Goal: Find specific page/section: Find specific page/section

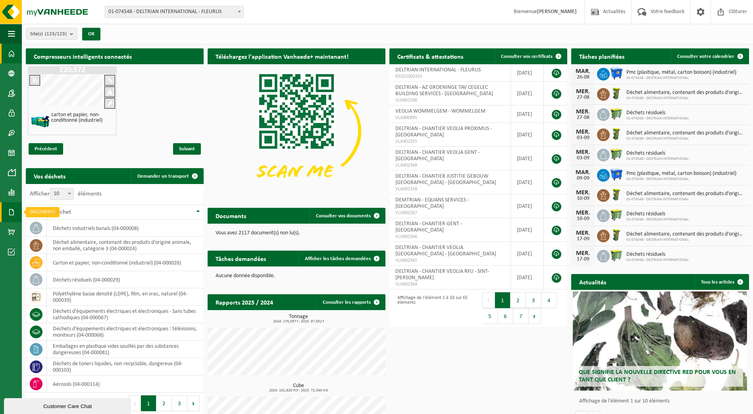
click at [10, 211] on span at bounding box center [11, 212] width 7 height 20
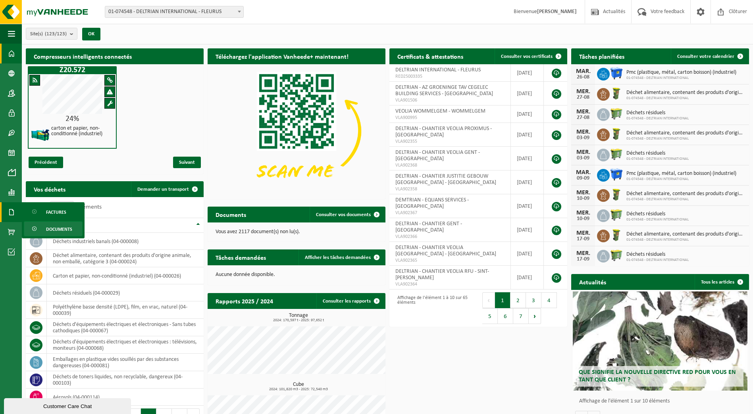
click at [52, 230] on span "Documents" at bounding box center [59, 229] width 26 height 15
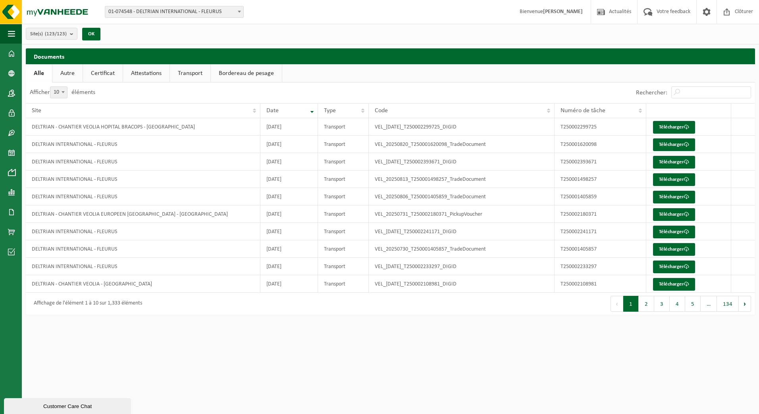
click at [69, 73] on link "Autre" at bounding box center [67, 73] width 30 height 18
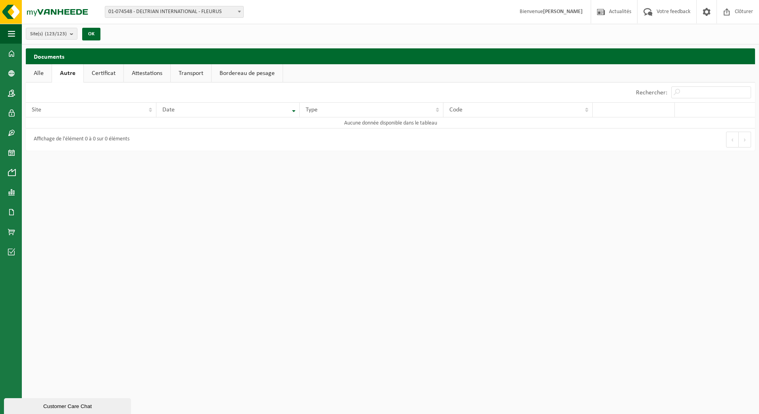
click at [39, 71] on link "Alle" at bounding box center [39, 73] width 26 height 18
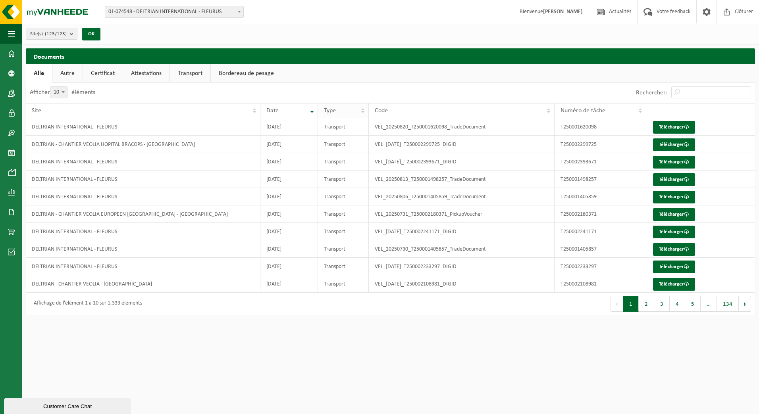
click at [363, 111] on th "Type" at bounding box center [343, 110] width 51 height 15
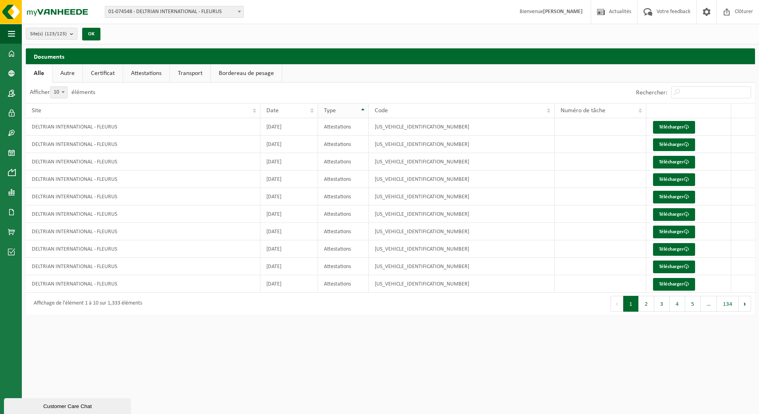
click at [363, 109] on th "Type" at bounding box center [343, 110] width 51 height 15
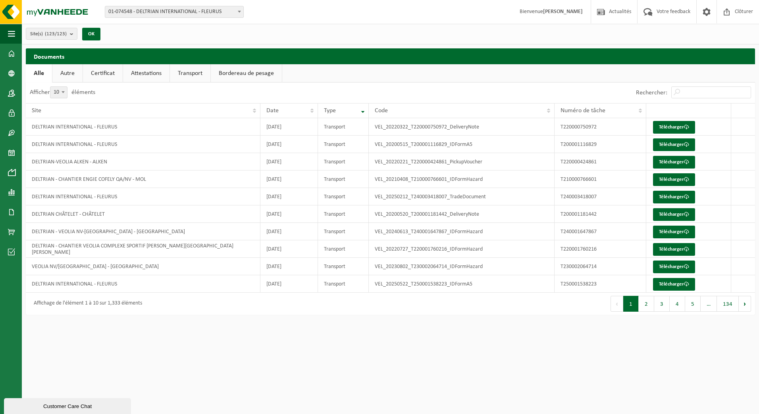
click at [363, 109] on th "Type" at bounding box center [343, 110] width 51 height 15
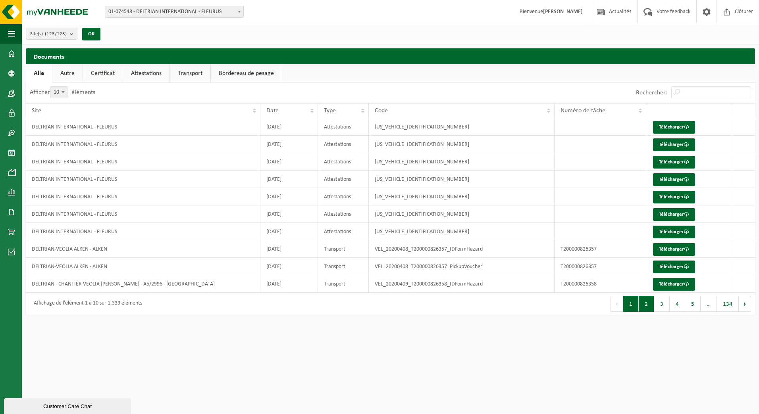
click at [652, 309] on button "2" at bounding box center [645, 304] width 15 height 16
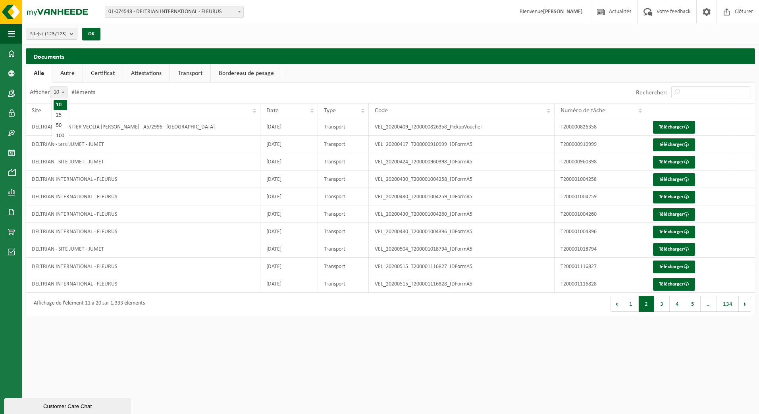
click at [67, 90] on span at bounding box center [63, 92] width 8 height 10
click at [67, 87] on select "10 25 50 100" at bounding box center [64, 86] width 24 height 0
select select "100"
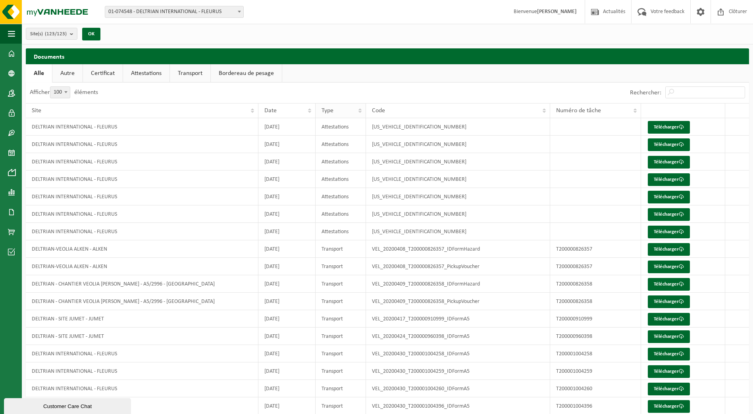
click at [356, 111] on th "Type" at bounding box center [340, 110] width 50 height 15
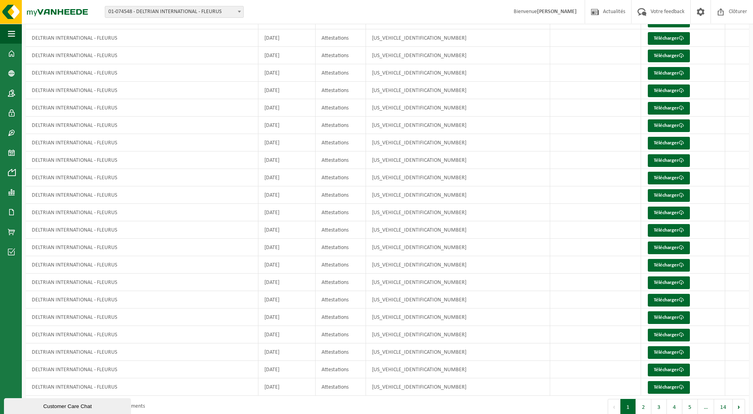
scroll to position [1479, 0]
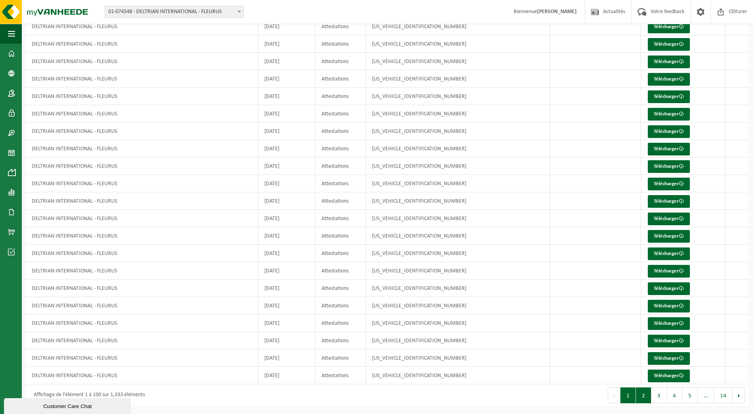
click at [646, 398] on button "2" at bounding box center [643, 396] width 15 height 16
click at [662, 397] on button "3" at bounding box center [658, 396] width 15 height 16
click at [677, 399] on button "4" at bounding box center [673, 396] width 15 height 16
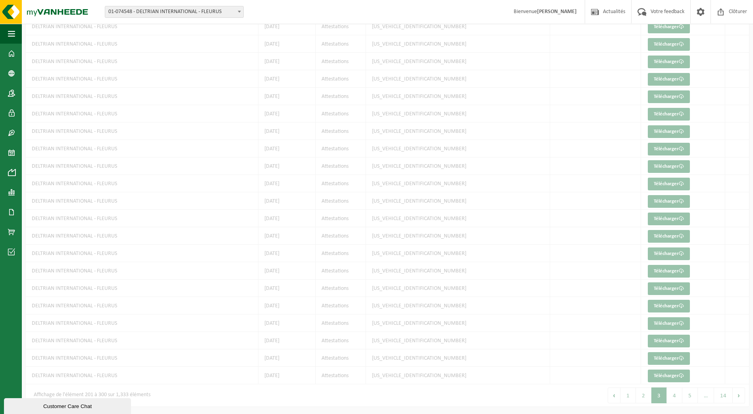
scroll to position [1695, 0]
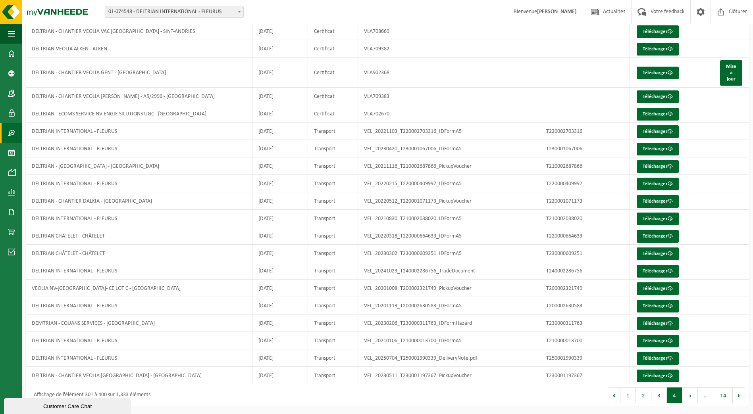
click at [10, 134] on span at bounding box center [11, 133] width 7 height 20
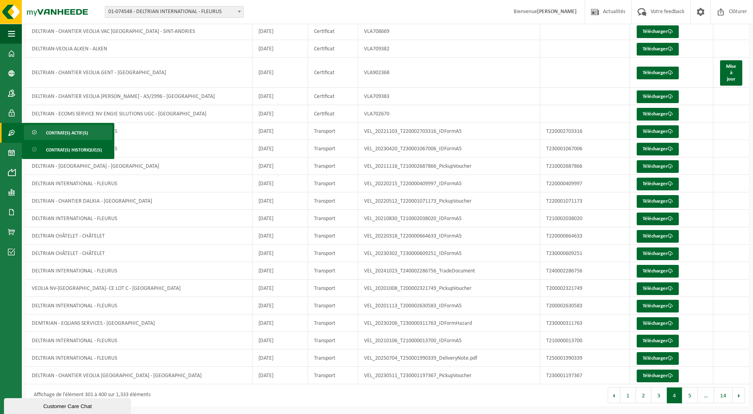
click at [83, 138] on span "Contrat(s) actif(s)" at bounding box center [67, 132] width 42 height 15
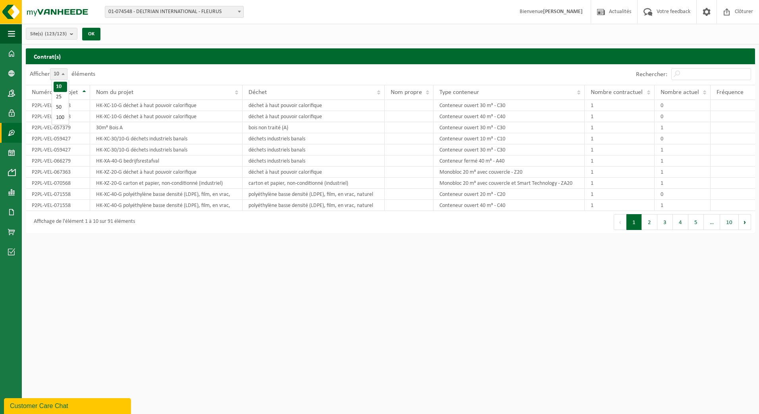
click at [65, 74] on b at bounding box center [62, 74] width 3 height 2
click at [65, 69] on select "10 25 50 100" at bounding box center [64, 68] width 24 height 0
select select "100"
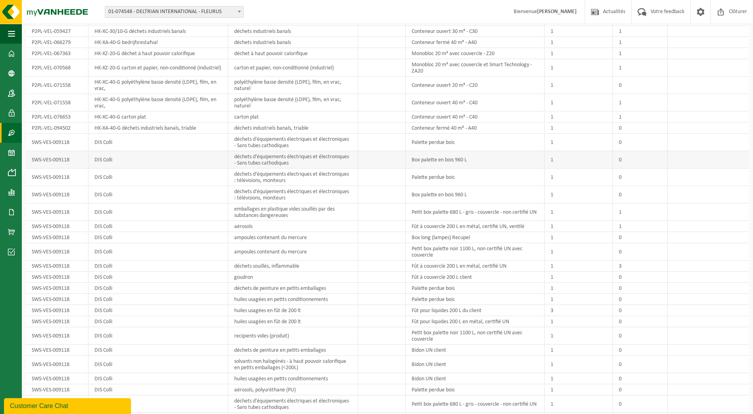
scroll to position [119, 0]
